Goal: Task Accomplishment & Management: Manage account settings

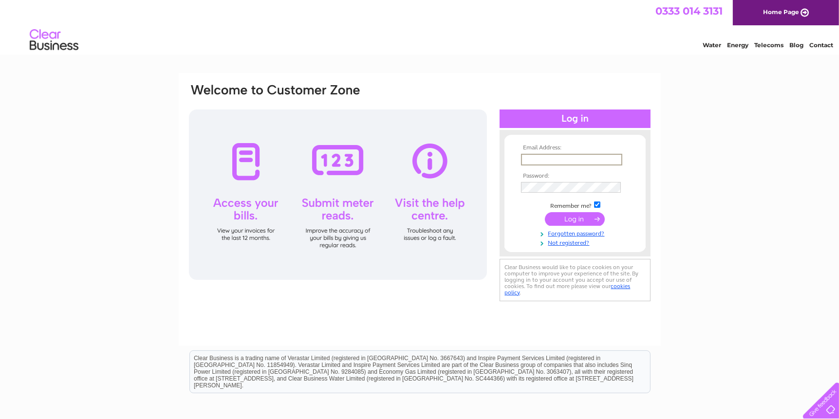
click at [560, 157] on input "text" at bounding box center [571, 160] width 101 height 12
click at [547, 159] on input "gjack@kopin.com" at bounding box center [571, 160] width 101 height 12
type input "gjack@forthdd.com"
click at [577, 222] on input "submit" at bounding box center [575, 218] width 60 height 14
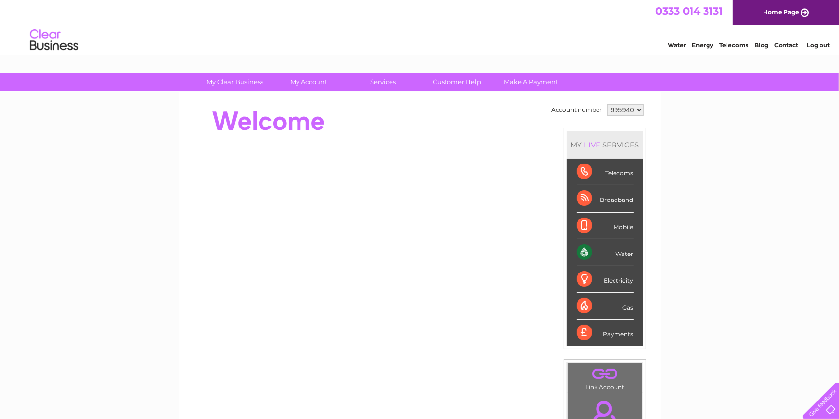
click at [622, 252] on div "Water" at bounding box center [605, 253] width 57 height 27
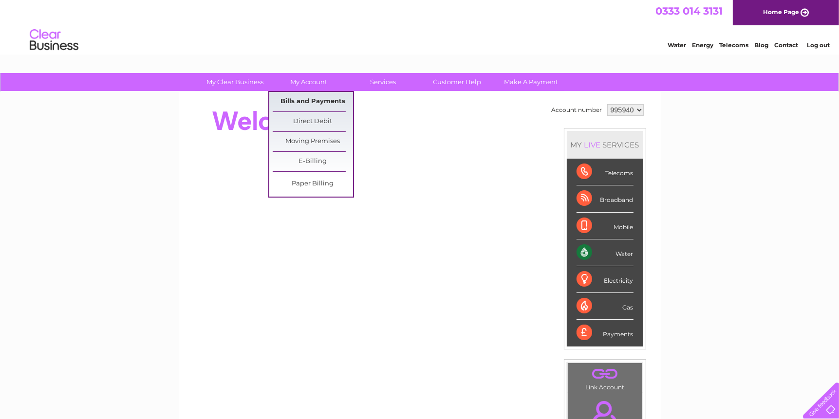
click at [305, 102] on link "Bills and Payments" at bounding box center [313, 101] width 80 height 19
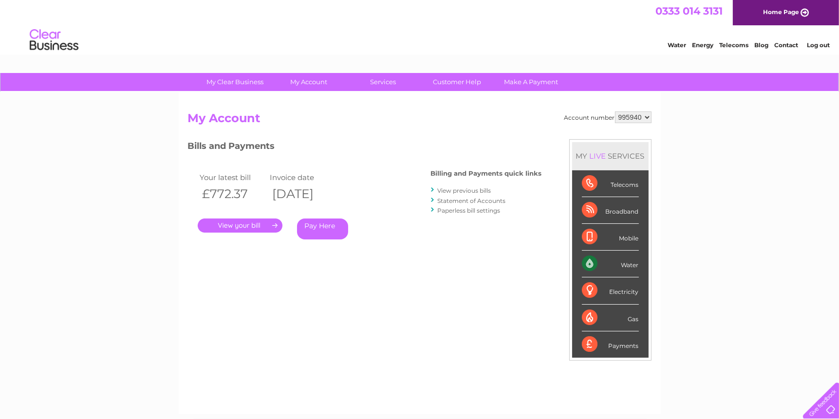
click at [235, 226] on link "." at bounding box center [240, 226] width 85 height 14
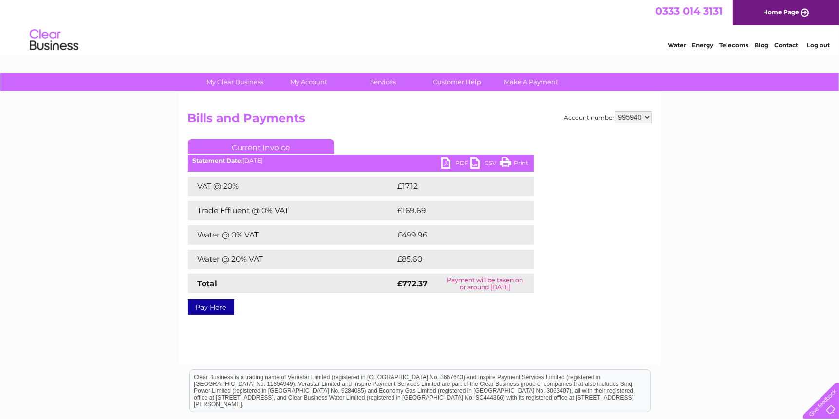
click at [457, 161] on link "PDF" at bounding box center [455, 164] width 29 height 14
click at [685, 333] on div "My Clear Business Login Details My Details My Preferences Link Account My Accou…" at bounding box center [419, 302] width 839 height 458
